Goal: Answer question/provide support

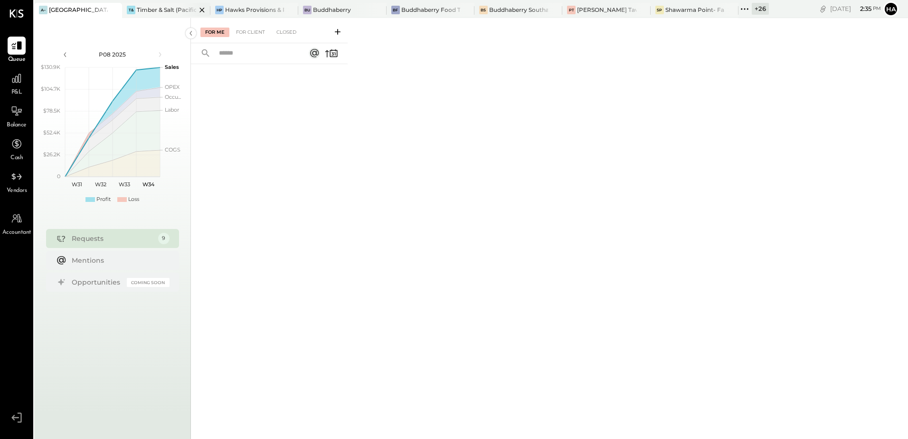
click at [161, 9] on div "Timber & Salt (Pacific Dining CA1 LLC)" at bounding box center [166, 10] width 59 height 8
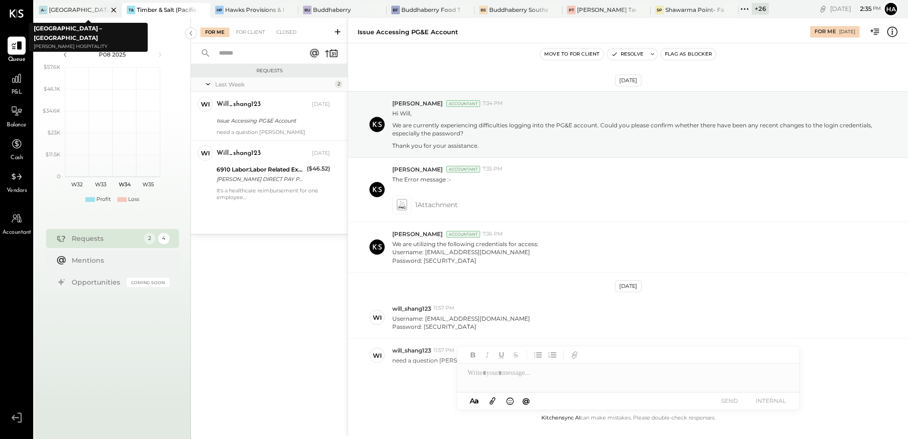
click at [112, 9] on icon at bounding box center [114, 9] width 12 height 11
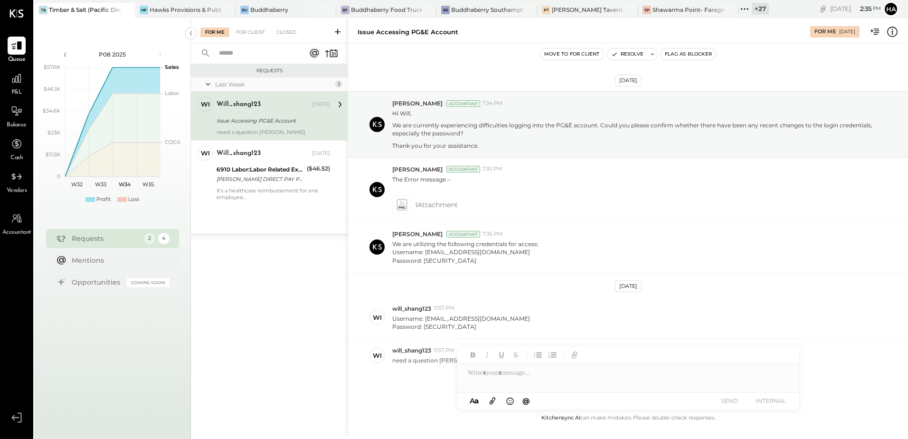
scroll to position [31, 0]
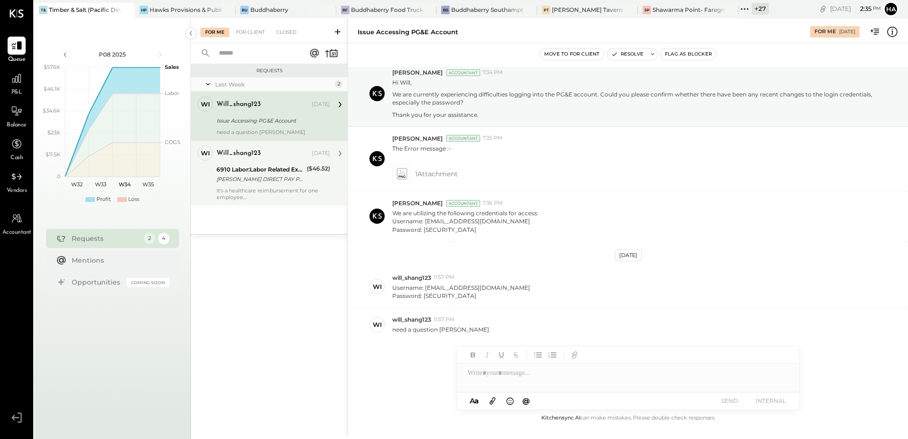
click at [273, 180] on div "[PERSON_NAME] DIRECT PAY PHONE [GEOGRAPHIC_DATA]" at bounding box center [260, 178] width 87 height 9
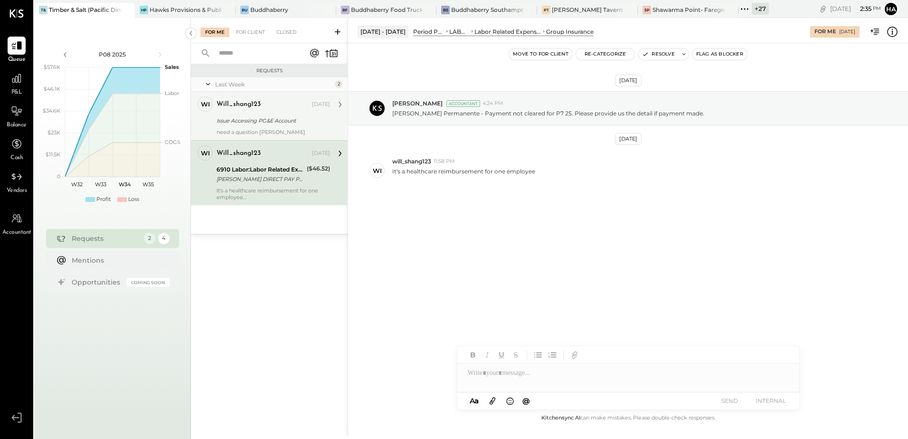
click at [256, 125] on div "Issue Accessing PG&E Account" at bounding box center [272, 120] width 111 height 11
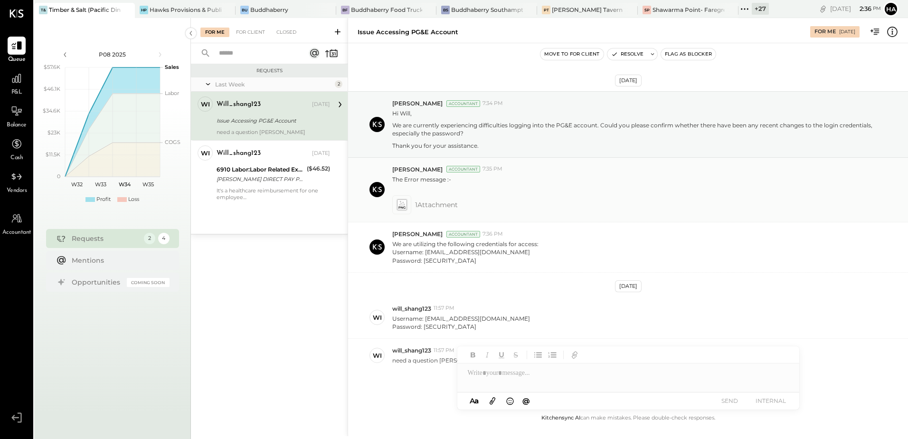
click at [404, 207] on icon at bounding box center [401, 208] width 7 height 2
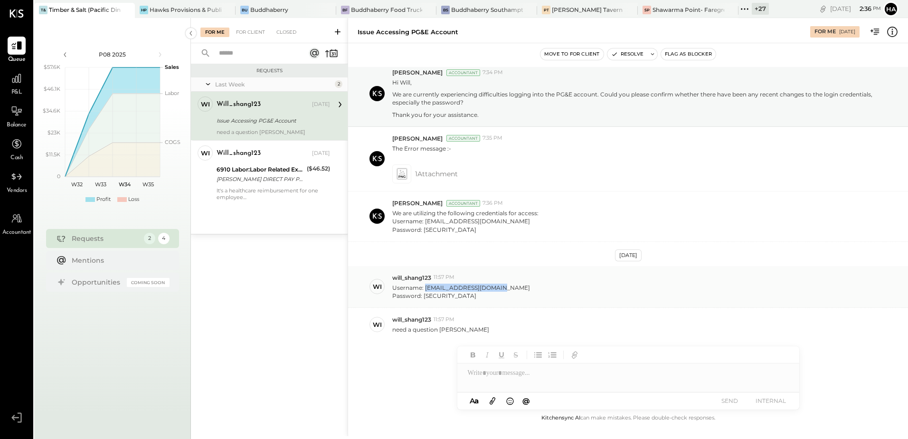
drag, startPoint x: 425, startPoint y: 288, endPoint x: 493, endPoint y: 291, distance: 68.0
click at [493, 291] on p "Username: [EMAIL_ADDRESS][DOMAIN_NAME] Password: [SECURITY_DATA]" at bounding box center [461, 292] width 138 height 16
copy p "[EMAIL_ADDRESS][DOMAIN_NAME]"
drag, startPoint x: 424, startPoint y: 296, endPoint x: 461, endPoint y: 294, distance: 37.1
click at [461, 294] on p "Username: [EMAIL_ADDRESS][DOMAIN_NAME] Password: [SECURITY_DATA]" at bounding box center [461, 292] width 138 height 16
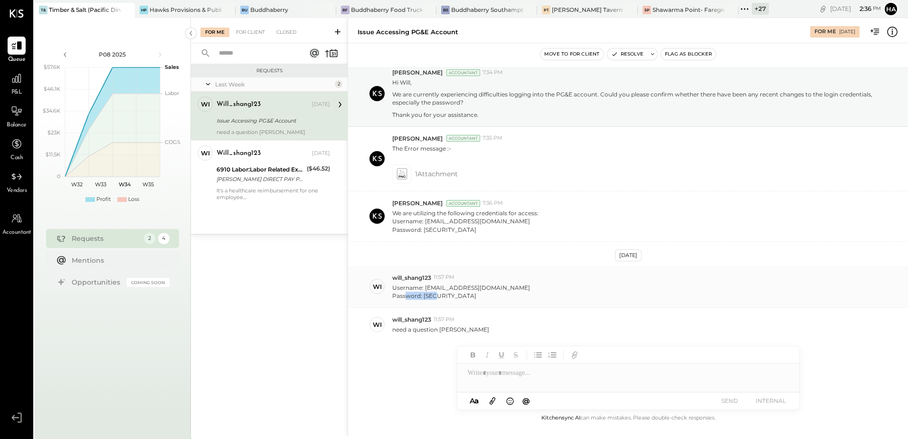
copy p "QWEasd123?"
click at [405, 175] on icon at bounding box center [402, 174] width 10 height 11
click at [403, 173] on icon at bounding box center [402, 174] width 10 height 11
click at [502, 376] on div at bounding box center [628, 372] width 342 height 19
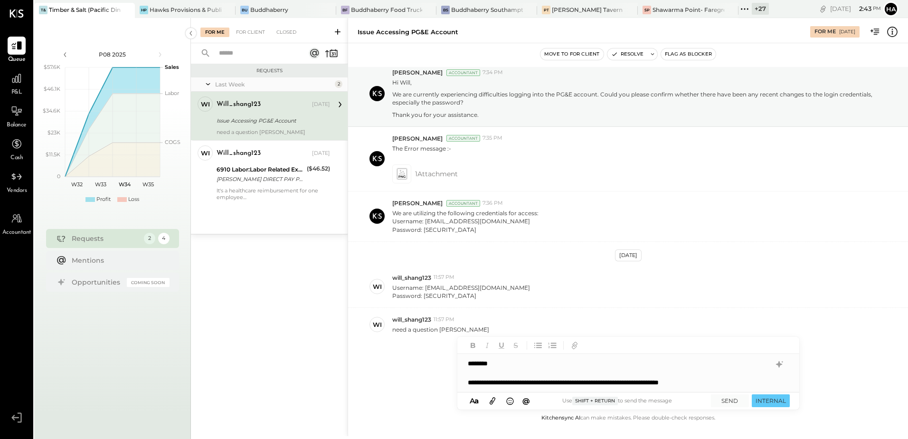
click at [493, 399] on icon at bounding box center [493, 401] width 6 height 7
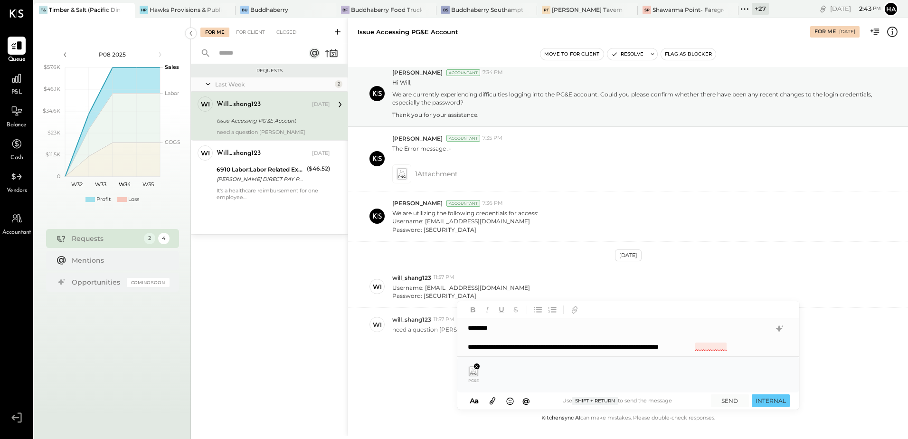
click at [711, 346] on div "**********" at bounding box center [619, 346] width 303 height 9
click at [618, 380] on span "reference" at bounding box center [610, 379] width 28 height 9
click at [743, 345] on div "**********" at bounding box center [619, 346] width 303 height 9
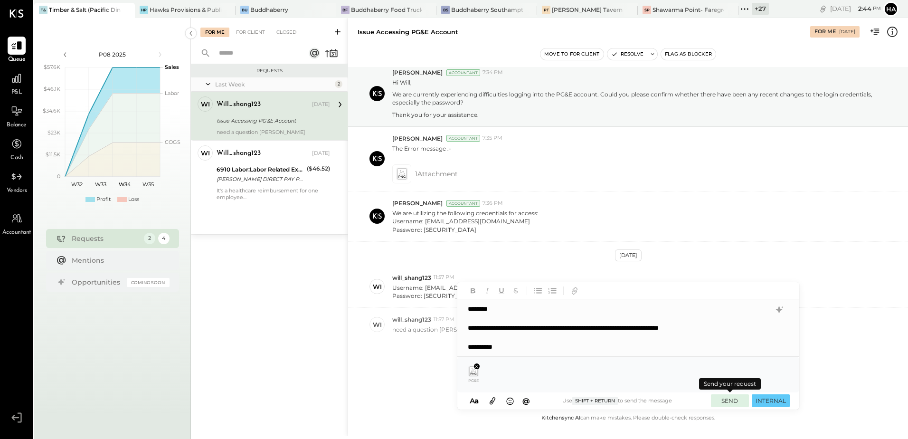
click at [722, 399] on button "SEND" at bounding box center [730, 400] width 38 height 13
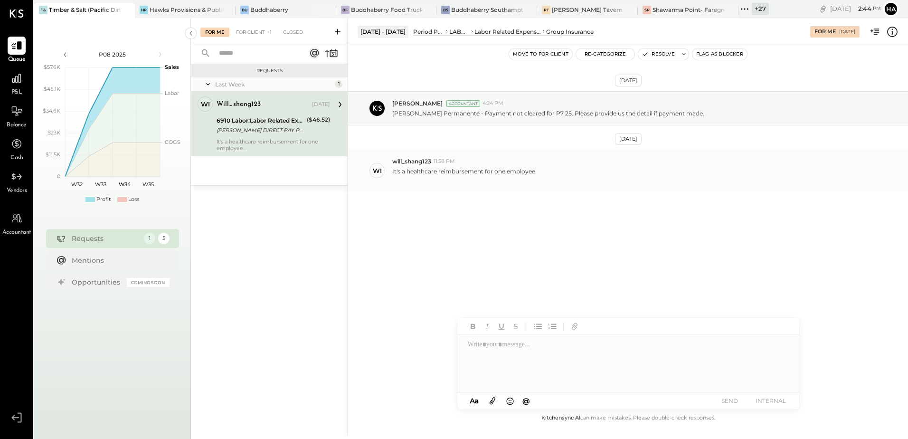
click at [441, 183] on div at bounding box center [463, 180] width 143 height 8
click at [266, 125] on div "[PERSON_NAME] DIRECT PAY PHONE [GEOGRAPHIC_DATA]" at bounding box center [260, 129] width 87 height 9
click at [527, 220] on div "[DATE] [PERSON_NAME] Accountant 4:24 PM [PERSON_NAME] Permanente - Payment not …" at bounding box center [628, 165] width 560 height 196
